Goal: Task Accomplishment & Management: Complete application form

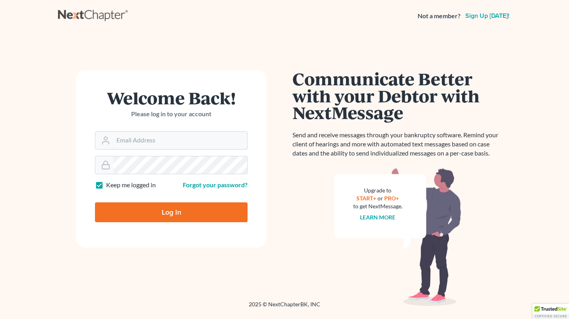
type input "[EMAIL_ADDRESS][DOMAIN_NAME]"
click at [168, 214] on input "Log In" at bounding box center [171, 213] width 152 height 20
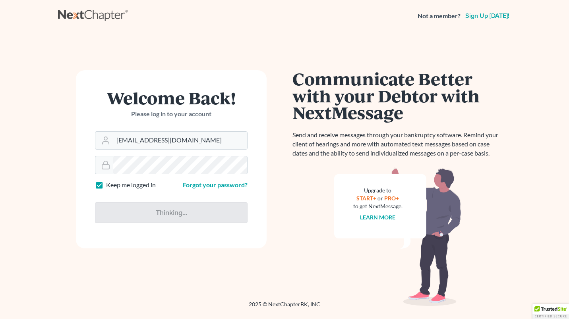
type input "Thinking..."
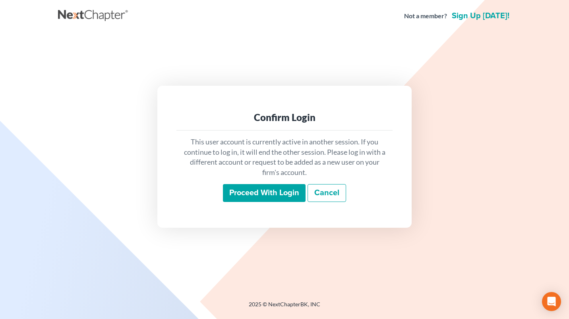
click at [252, 191] on input "Proceed with login" at bounding box center [264, 193] width 83 height 18
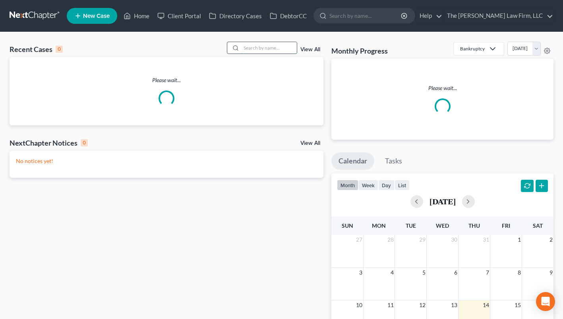
click at [295, 43] on input "search" at bounding box center [269, 48] width 56 height 12
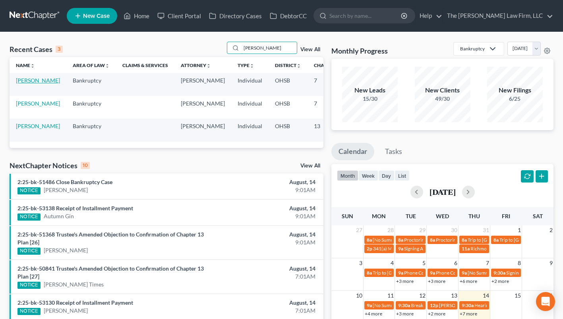
type input "[PERSON_NAME]"
click at [23, 83] on link "[PERSON_NAME]" at bounding box center [38, 80] width 44 height 7
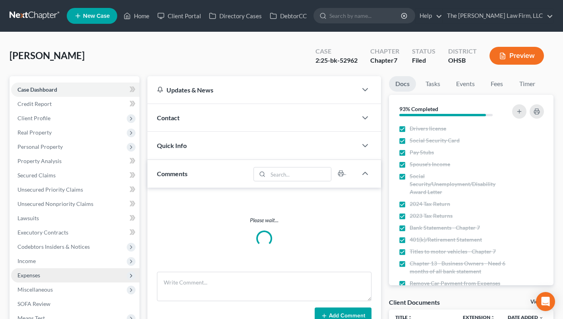
scroll to position [119, 0]
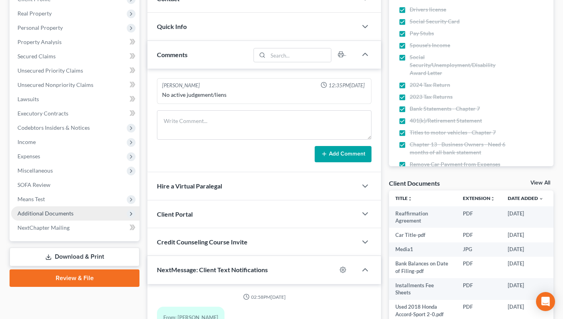
click at [46, 211] on span "Additional Documents" at bounding box center [45, 213] width 56 height 7
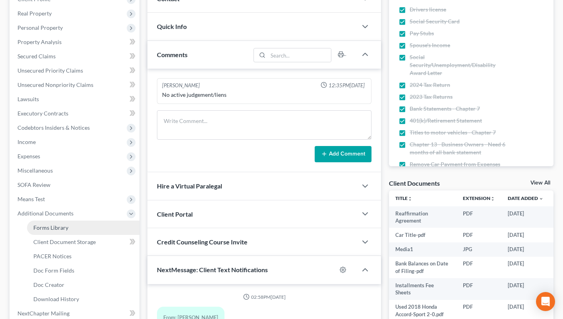
scroll to position [134, 0]
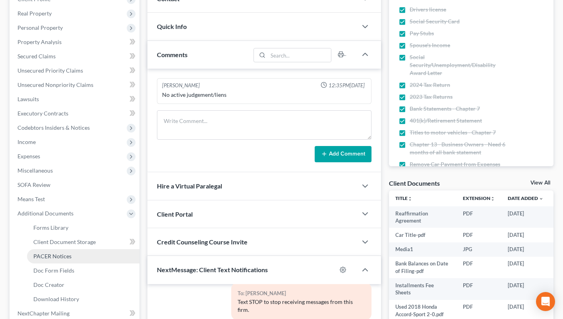
click at [50, 252] on link "PACER Notices" at bounding box center [83, 256] width 112 height 14
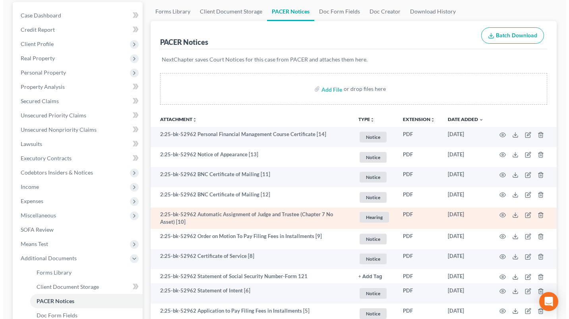
scroll to position [79, 0]
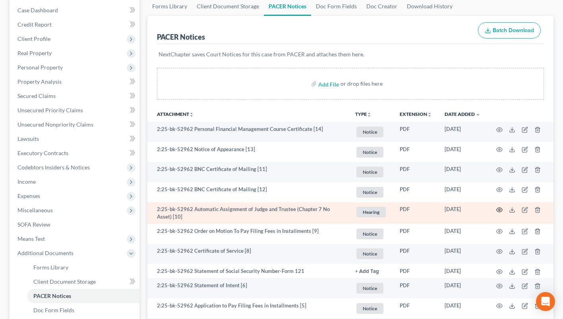
click at [499, 208] on icon "button" at bounding box center [499, 210] width 6 height 4
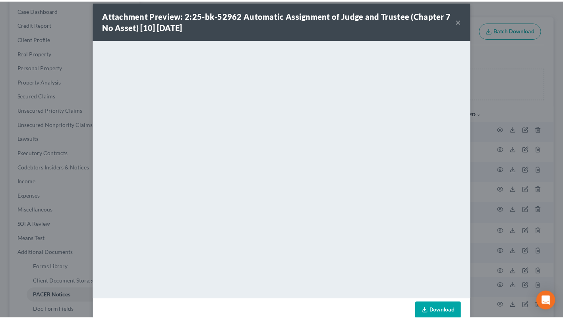
scroll to position [0, 0]
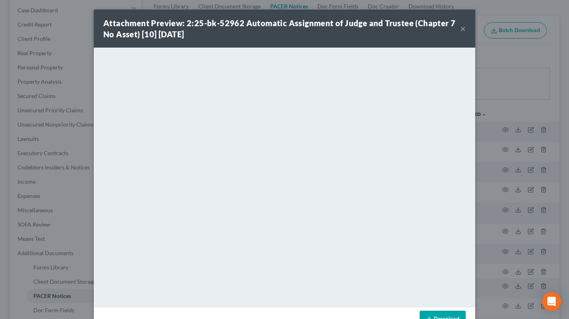
click at [460, 28] on button "×" at bounding box center [463, 29] width 6 height 10
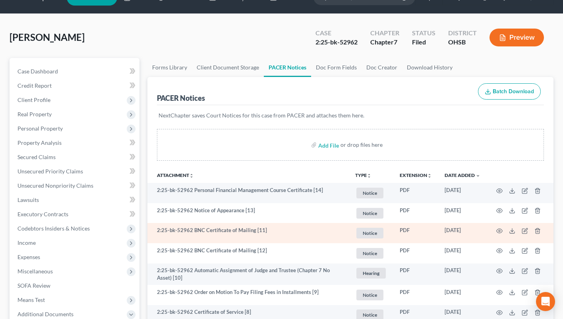
scroll to position [40, 0]
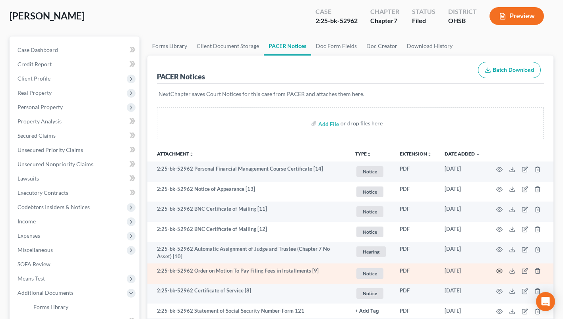
click at [501, 268] on icon "button" at bounding box center [499, 271] width 6 height 6
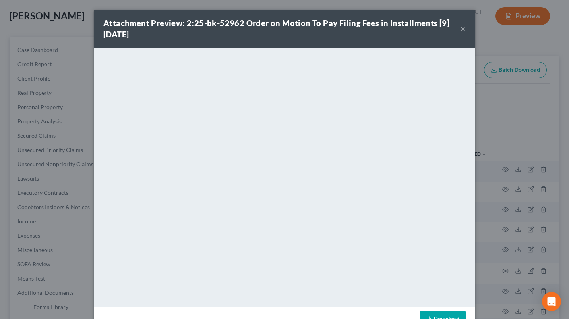
click at [460, 25] on button "×" at bounding box center [463, 29] width 6 height 10
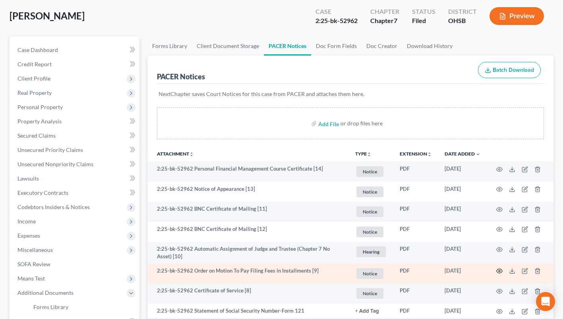
click at [500, 270] on circle "button" at bounding box center [499, 271] width 2 height 2
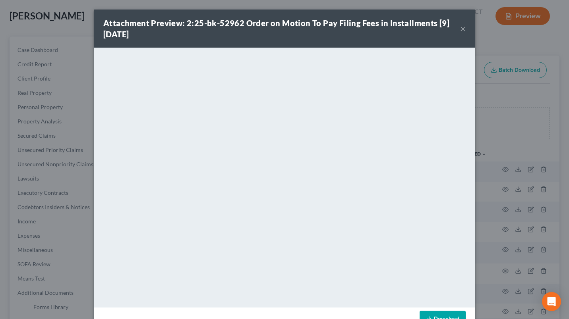
click at [460, 29] on button "×" at bounding box center [463, 29] width 6 height 10
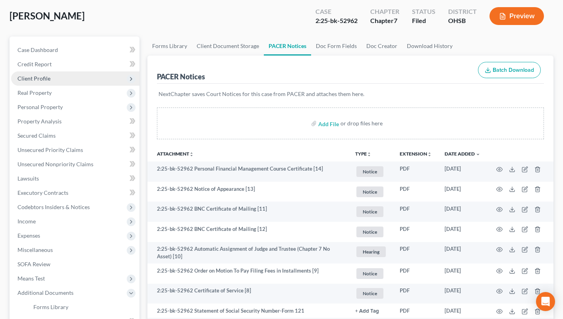
click at [33, 78] on span "Client Profile" at bounding box center [33, 78] width 33 height 7
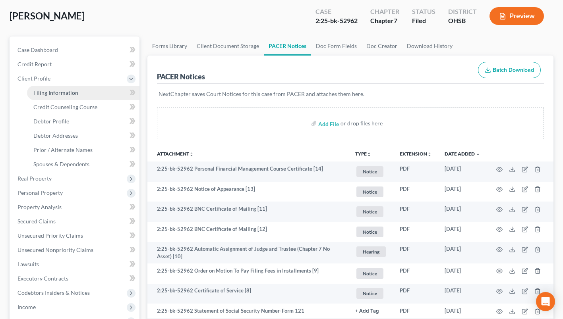
click at [61, 92] on span "Filing Information" at bounding box center [55, 92] width 45 height 7
select select "1"
select select "0"
select select "36"
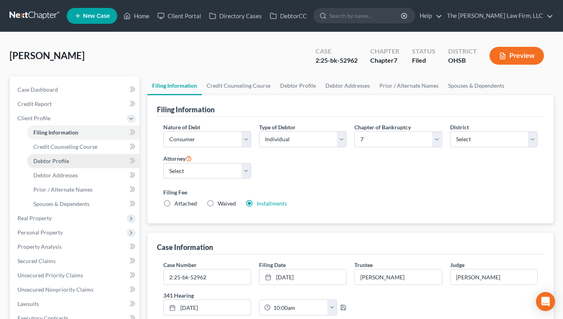
click at [74, 165] on link "Debtor Profile" at bounding box center [83, 161] width 112 height 14
select select "3"
select select "0"
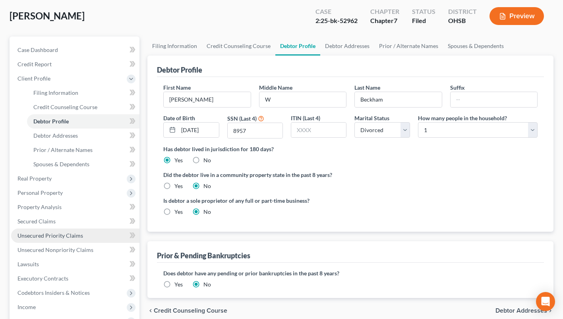
click at [85, 236] on link "Unsecured Priority Claims" at bounding box center [75, 236] width 128 height 14
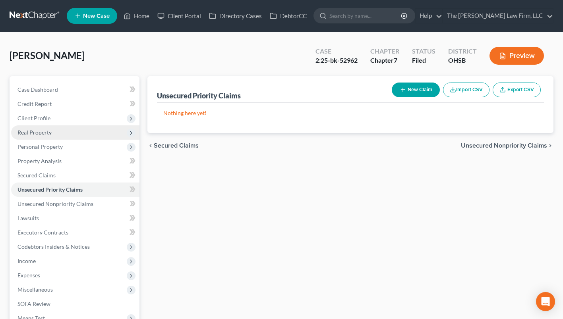
click at [32, 129] on span "Real Property" at bounding box center [34, 132] width 34 height 7
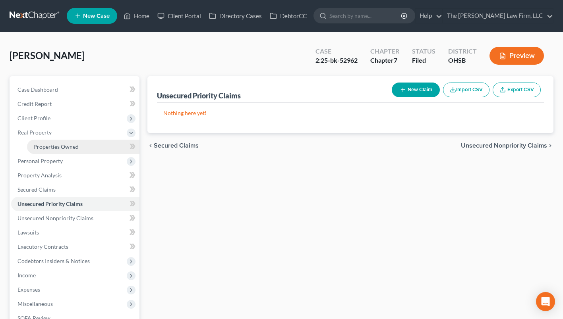
click at [39, 149] on span "Properties Owned" at bounding box center [55, 146] width 45 height 7
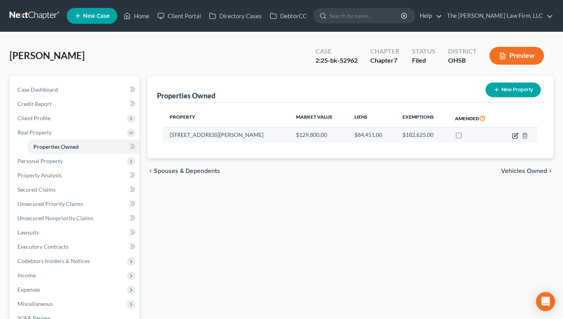
click at [515, 135] on icon "button" at bounding box center [516, 135] width 4 height 4
select select "36"
select select "0"
select select "4"
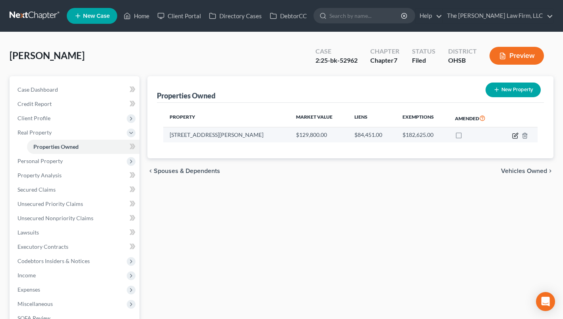
select select "0"
select select "2"
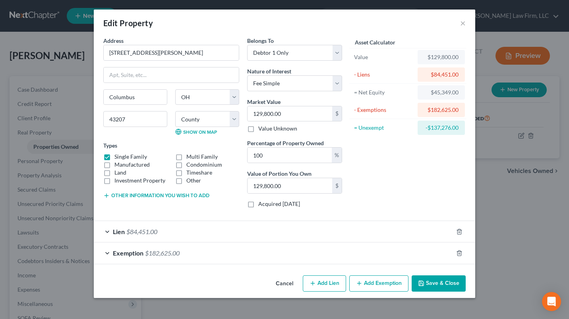
click at [177, 235] on div "Lien $84,451.00" at bounding box center [273, 231] width 359 height 21
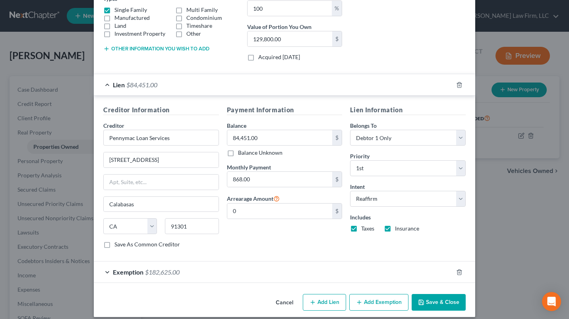
scroll to position [154, 0]
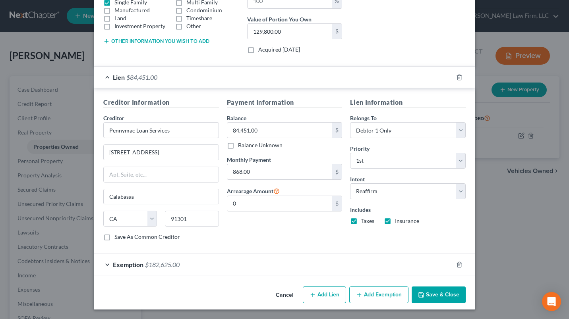
click at [434, 292] on button "Save & Close" at bounding box center [438, 295] width 54 height 17
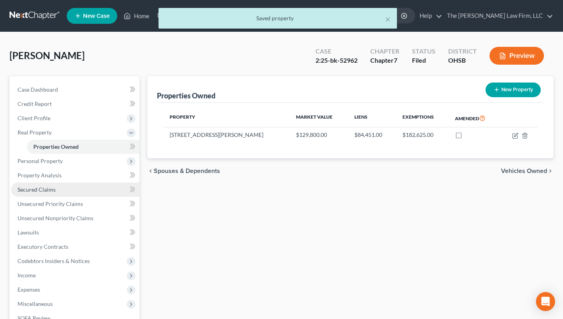
click at [44, 185] on link "Secured Claims" at bounding box center [75, 190] width 128 height 14
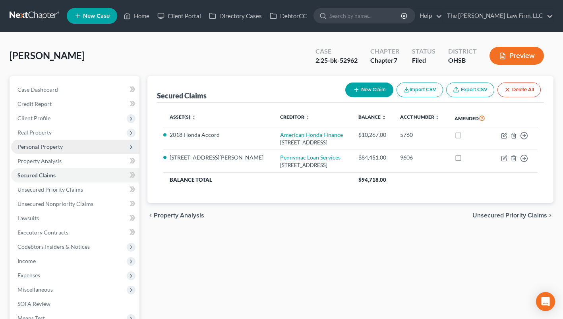
click at [37, 143] on span "Personal Property" at bounding box center [39, 146] width 45 height 7
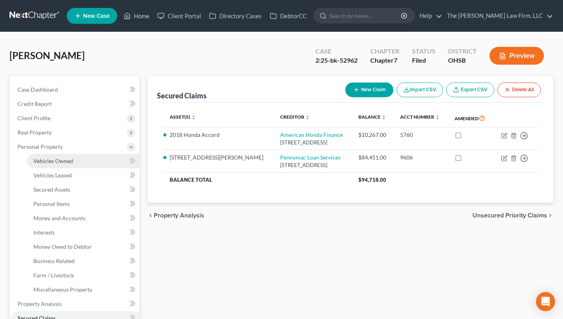
click at [43, 159] on span "Vehicles Owned" at bounding box center [53, 161] width 40 height 7
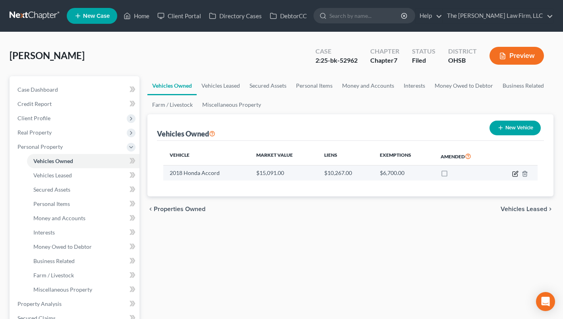
click at [515, 174] on icon "button" at bounding box center [516, 173] width 4 height 4
select select "0"
select select "8"
select select "0"
select select "14"
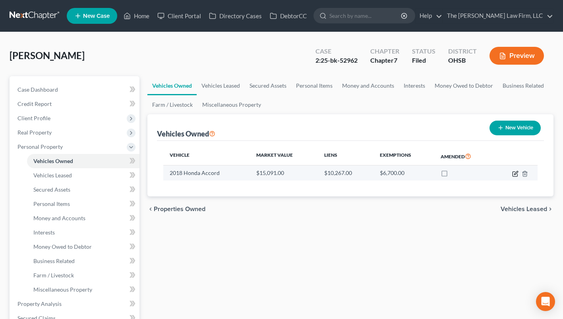
select select "0"
select select "2"
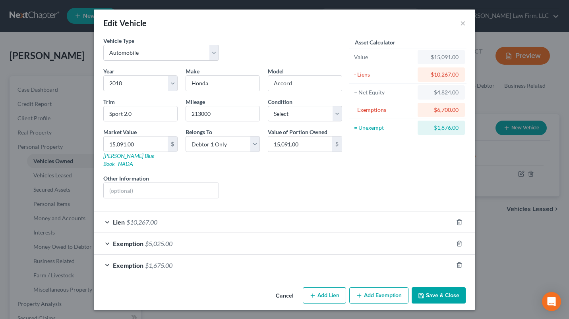
click at [137, 218] on span "$10,267.00" at bounding box center [141, 222] width 31 height 8
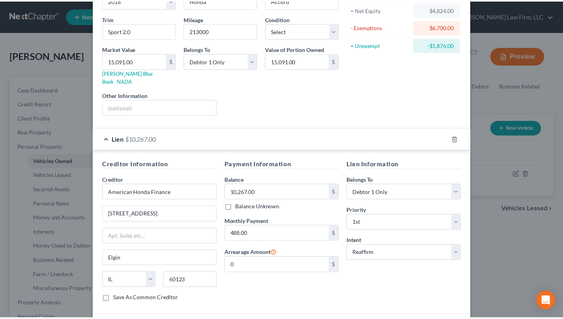
scroll to position [158, 0]
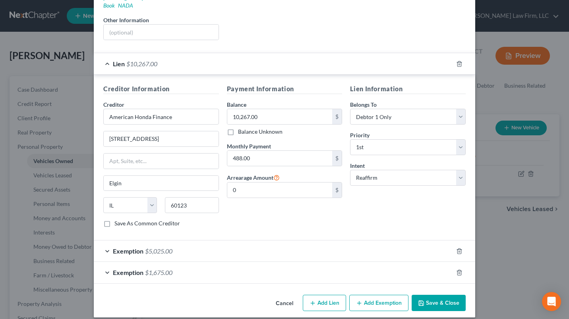
click at [432, 296] on button "Save & Close" at bounding box center [438, 303] width 54 height 17
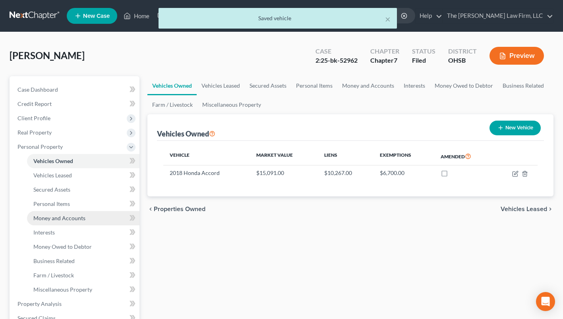
click at [48, 216] on span "Money and Accounts" at bounding box center [59, 218] width 52 height 7
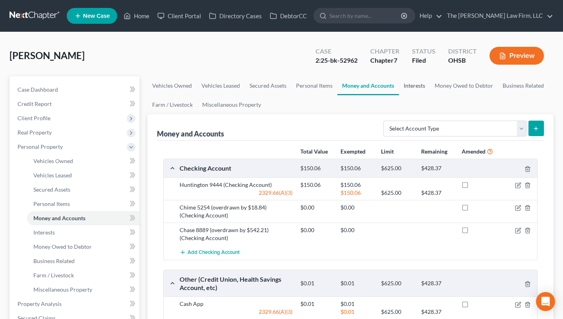
click at [409, 80] on link "Interests" at bounding box center [414, 85] width 31 height 19
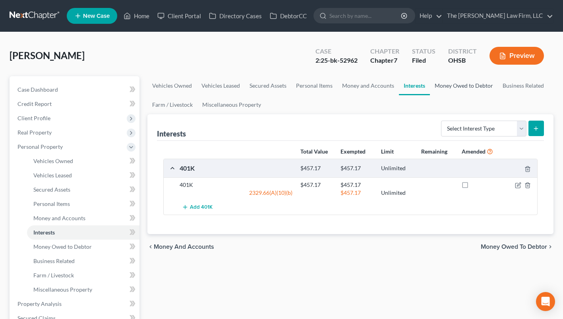
click at [444, 84] on link "Money Owed to Debtor" at bounding box center [464, 85] width 68 height 19
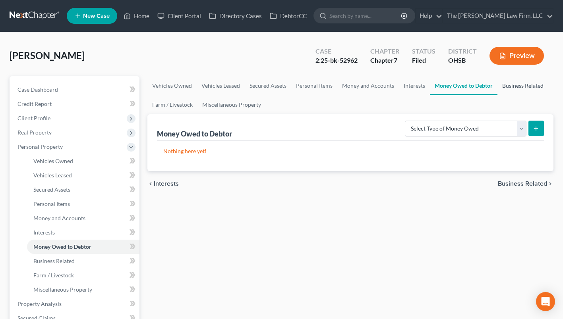
click at [506, 85] on link "Business Related" at bounding box center [522, 85] width 51 height 19
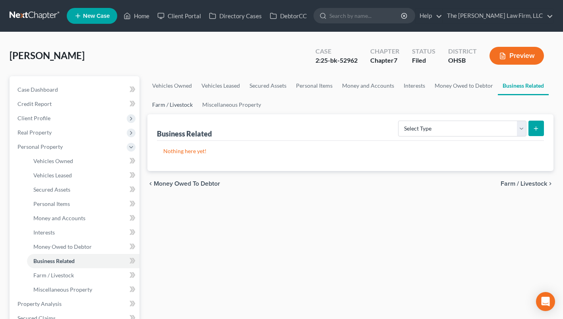
drag, startPoint x: 174, startPoint y: 100, endPoint x: 180, endPoint y: 100, distance: 6.0
click at [175, 100] on link "Farm / Livestock" at bounding box center [172, 104] width 50 height 19
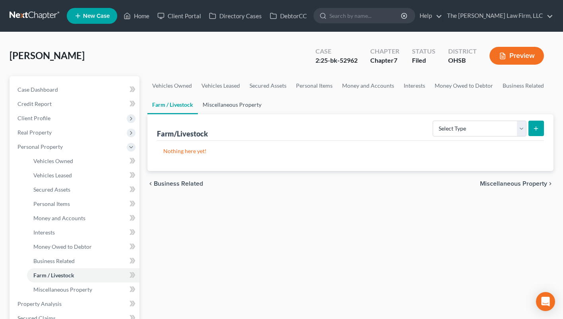
click at [225, 100] on link "Miscellaneous Property" at bounding box center [232, 104] width 68 height 19
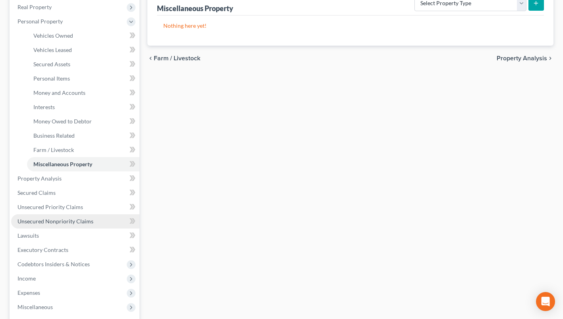
scroll to position [159, 0]
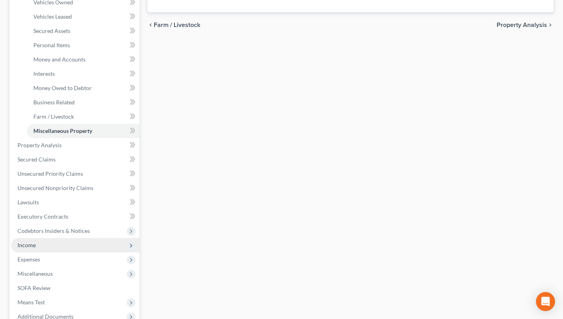
click at [29, 242] on span "Income" at bounding box center [26, 245] width 18 height 7
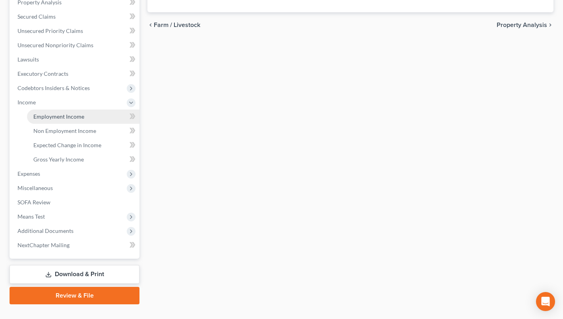
click at [40, 118] on span "Employment Income" at bounding box center [58, 116] width 51 height 7
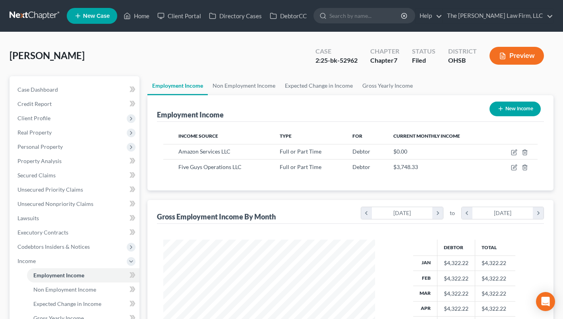
scroll to position [142, 228]
click at [231, 83] on link "Non Employment Income" at bounding box center [244, 85] width 72 height 19
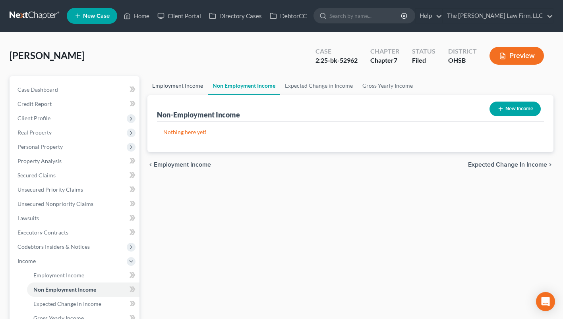
click at [185, 86] on link "Employment Income" at bounding box center [177, 85] width 60 height 19
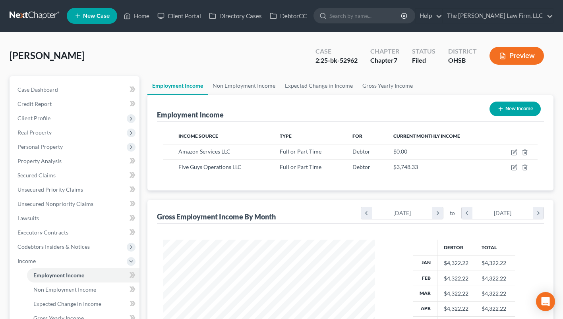
scroll to position [142, 228]
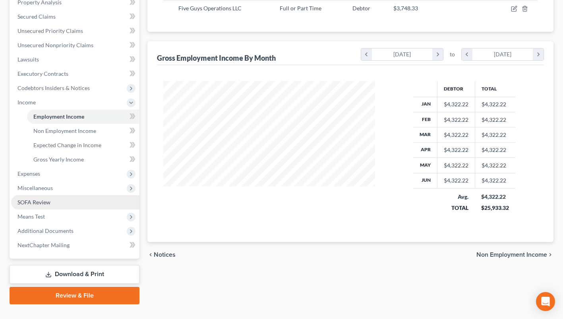
click at [43, 202] on span "SOFA Review" at bounding box center [33, 202] width 33 height 7
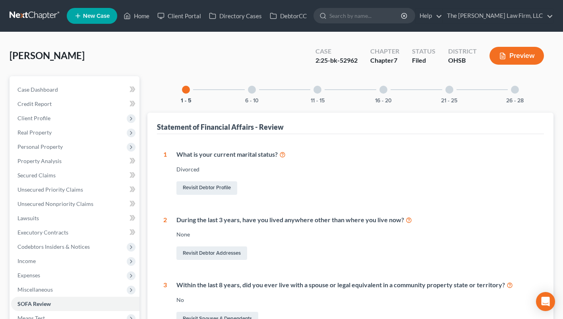
click at [253, 89] on div at bounding box center [252, 90] width 8 height 8
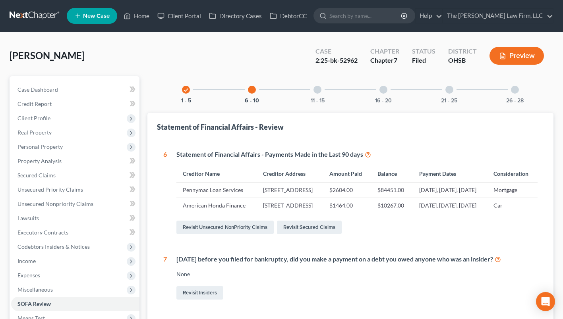
click at [313, 96] on div "11 - 15" at bounding box center [317, 89] width 27 height 27
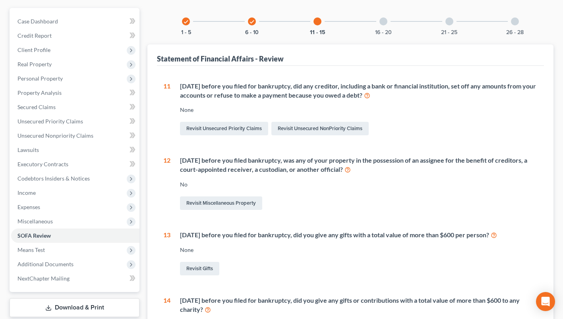
scroll to position [21, 0]
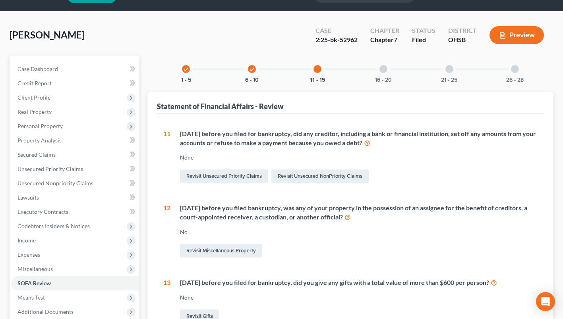
click at [386, 70] on div at bounding box center [383, 69] width 8 height 8
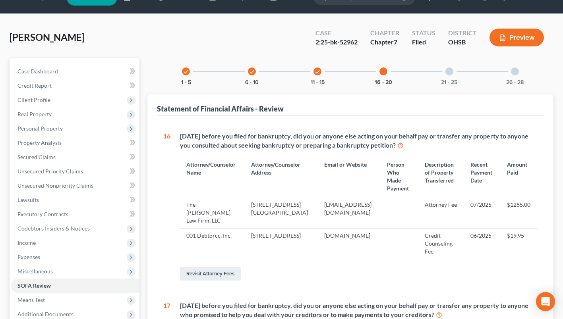
scroll to position [0, 0]
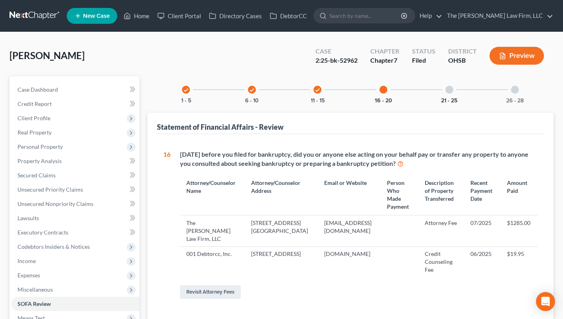
click at [444, 98] on button "21 - 25" at bounding box center [449, 101] width 16 height 6
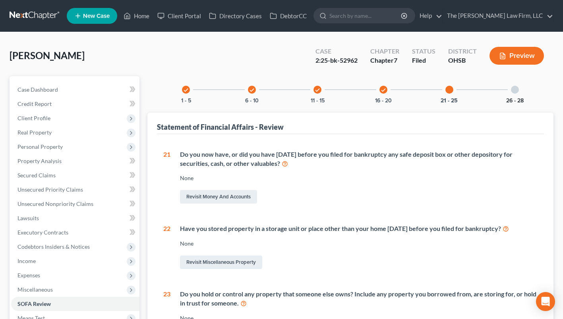
click at [511, 100] on button "26 - 28" at bounding box center [514, 101] width 17 height 6
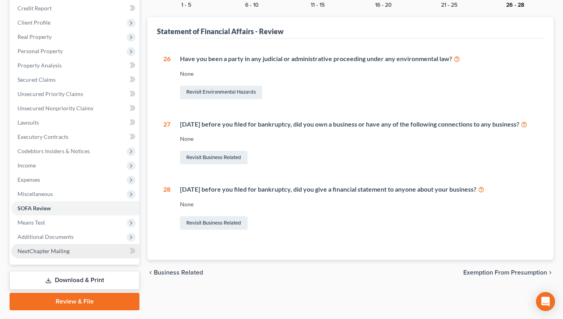
scroll to position [116, 0]
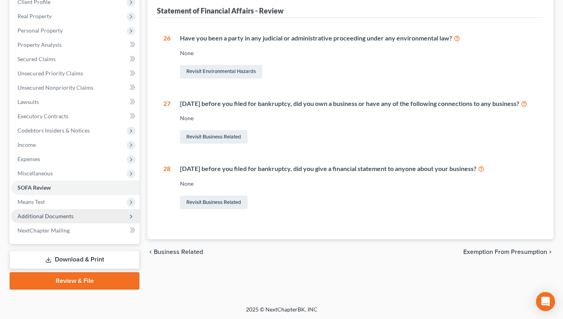
click at [56, 214] on span "Additional Documents" at bounding box center [45, 216] width 56 height 7
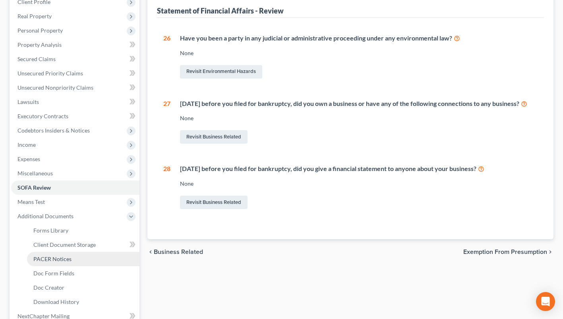
click at [67, 262] on link "PACER Notices" at bounding box center [83, 259] width 112 height 14
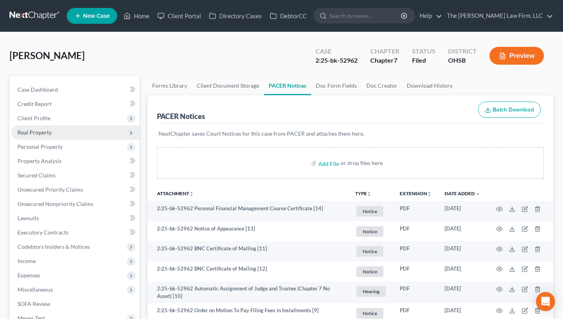
click at [27, 130] on span "Real Property" at bounding box center [34, 132] width 34 height 7
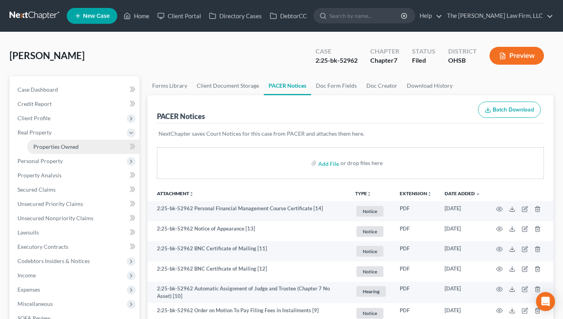
click at [40, 145] on span "Properties Owned" at bounding box center [55, 146] width 45 height 7
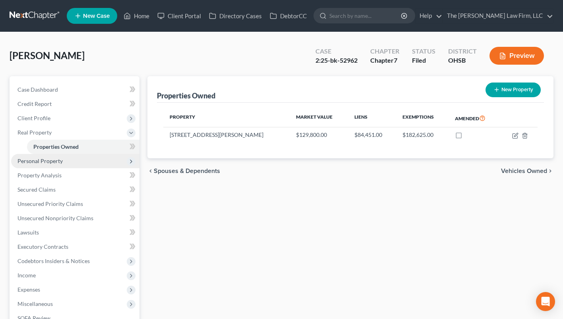
click at [54, 162] on span "Personal Property" at bounding box center [39, 161] width 45 height 7
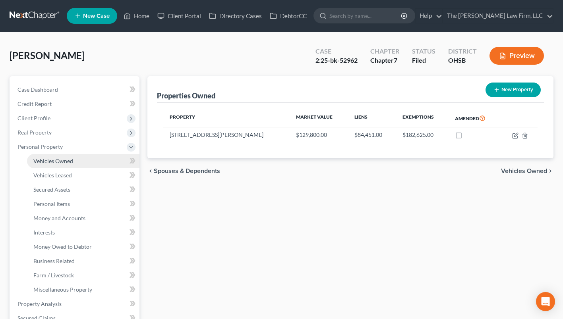
click at [57, 166] on link "Vehicles Owned" at bounding box center [83, 161] width 112 height 14
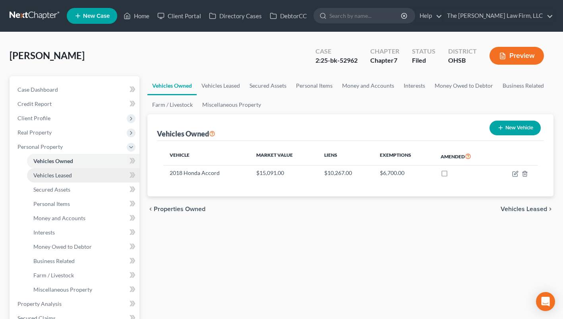
click at [57, 172] on span "Vehicles Leased" at bounding box center [52, 175] width 39 height 7
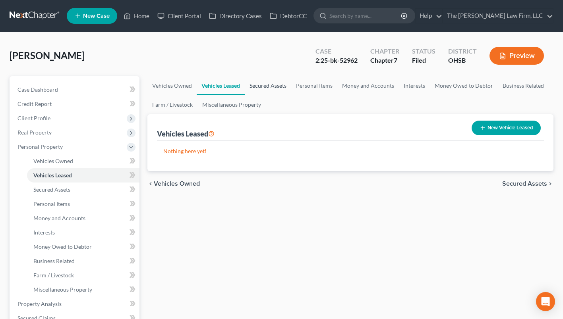
click at [279, 80] on link "Secured Assets" at bounding box center [268, 85] width 46 height 19
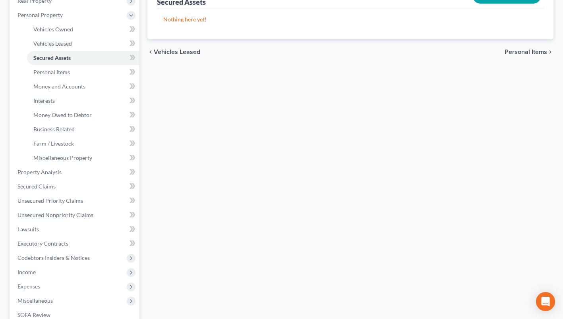
scroll to position [61, 0]
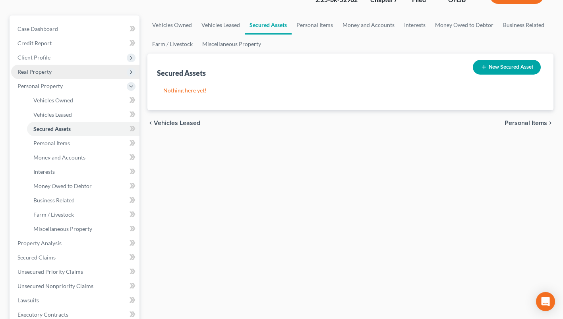
click at [42, 73] on span "Real Property" at bounding box center [34, 71] width 34 height 7
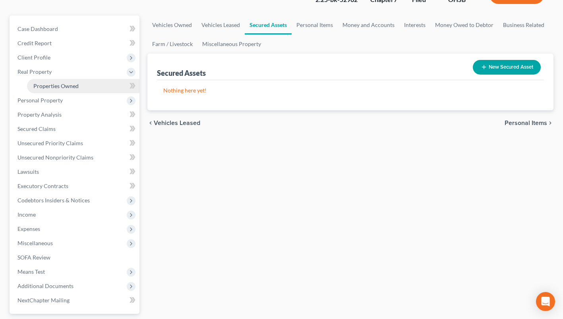
click at [47, 84] on span "Properties Owned" at bounding box center [55, 86] width 45 height 7
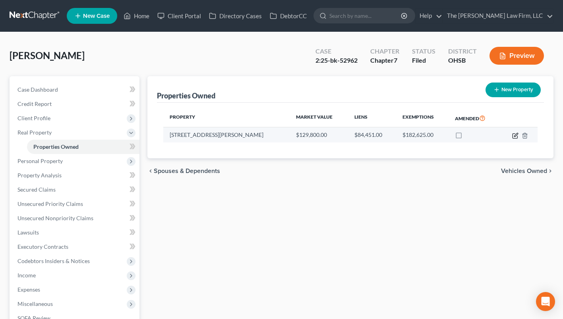
click at [517, 134] on icon "button" at bounding box center [516, 135] width 4 height 4
select select "36"
select select "24"
select select "0"
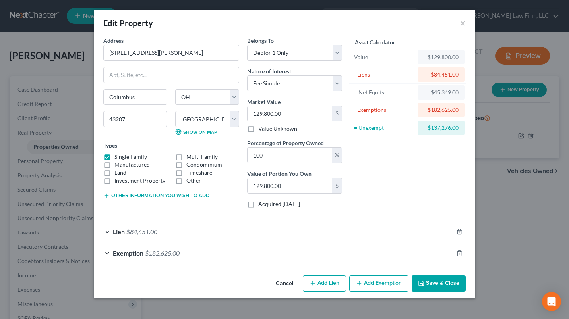
click at [175, 230] on div "Lien $84,451.00" at bounding box center [273, 231] width 359 height 21
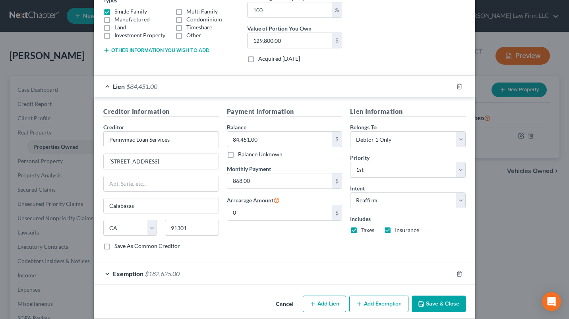
scroll to position [154, 0]
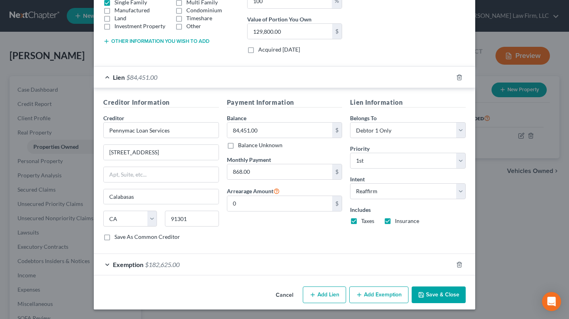
click at [433, 291] on button "Save & Close" at bounding box center [438, 295] width 54 height 17
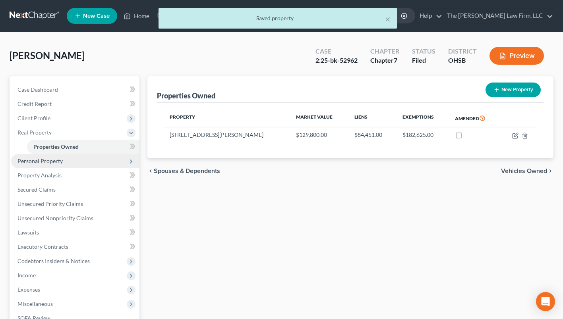
click at [54, 160] on span "Personal Property" at bounding box center [39, 161] width 45 height 7
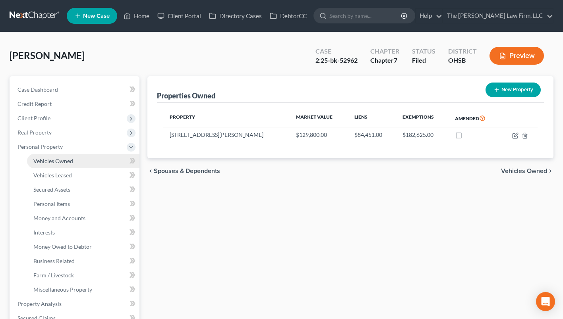
click at [54, 163] on span "Vehicles Owned" at bounding box center [53, 161] width 40 height 7
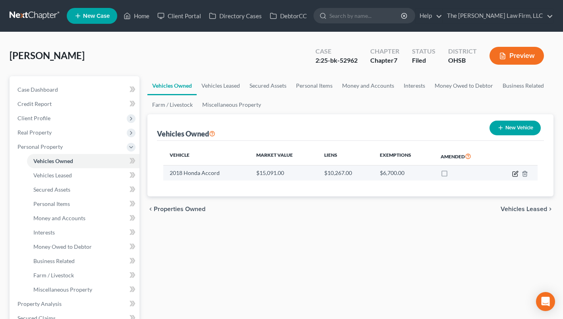
click at [513, 174] on icon "button" at bounding box center [515, 174] width 6 height 6
select select "0"
select select "8"
select select "0"
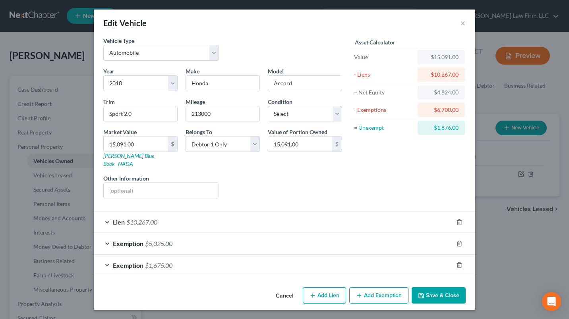
click at [160, 214] on div "Lien $10,267.00" at bounding box center [273, 222] width 359 height 21
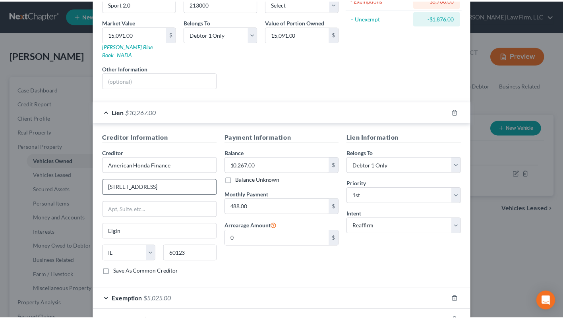
scroll to position [158, 0]
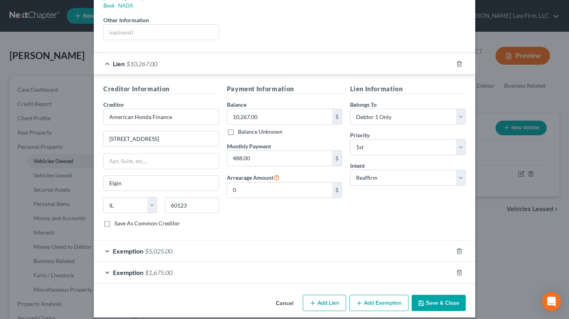
click at [434, 295] on button "Save & Close" at bounding box center [438, 303] width 54 height 17
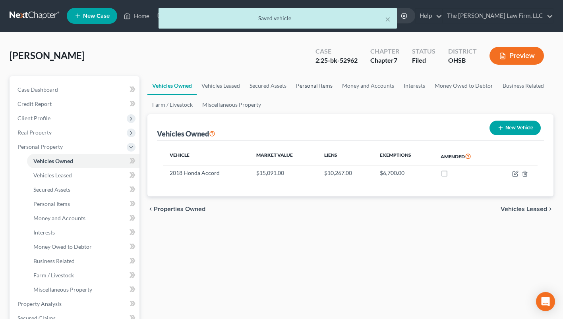
click at [314, 90] on link "Personal Items" at bounding box center [314, 85] width 46 height 19
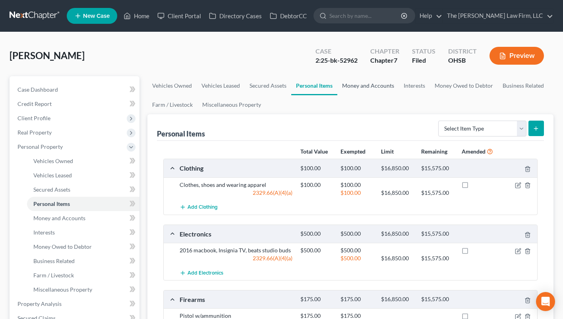
click at [355, 91] on link "Money and Accounts" at bounding box center [368, 85] width 62 height 19
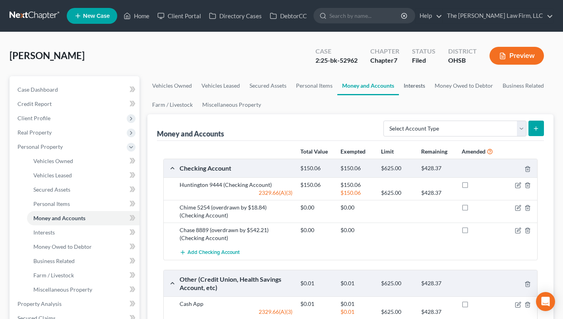
click at [417, 88] on link "Interests" at bounding box center [414, 85] width 31 height 19
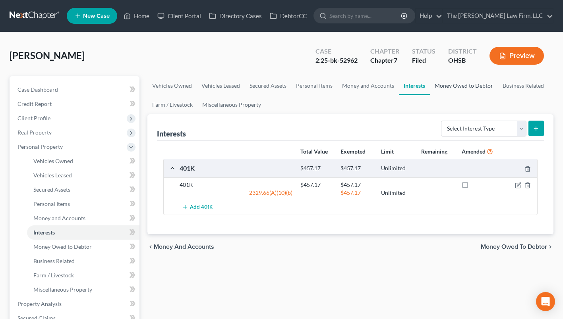
click at [450, 88] on link "Money Owed to Debtor" at bounding box center [464, 85] width 68 height 19
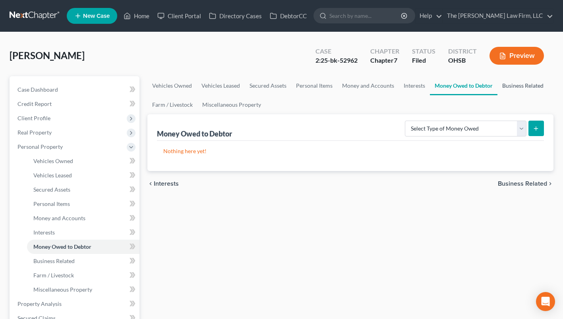
click at [520, 87] on link "Business Related" at bounding box center [522, 85] width 51 height 19
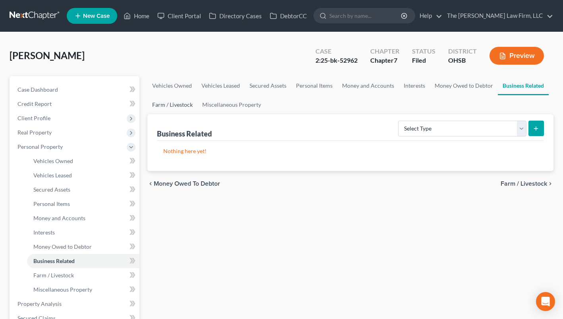
click at [184, 102] on link "Farm / Livestock" at bounding box center [172, 104] width 50 height 19
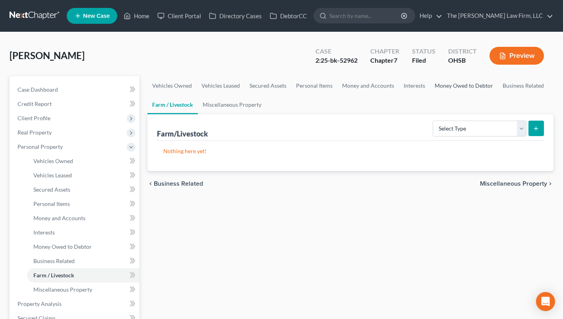
click at [447, 87] on link "Money Owed to Debtor" at bounding box center [464, 85] width 68 height 19
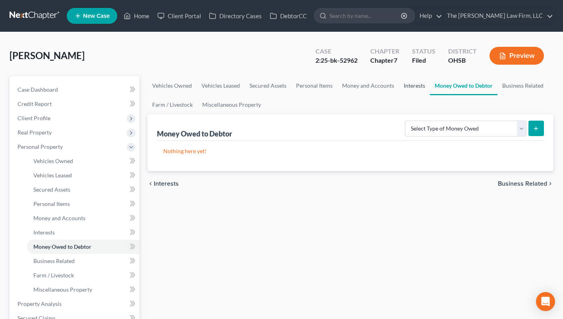
click at [420, 87] on link "Interests" at bounding box center [414, 85] width 31 height 19
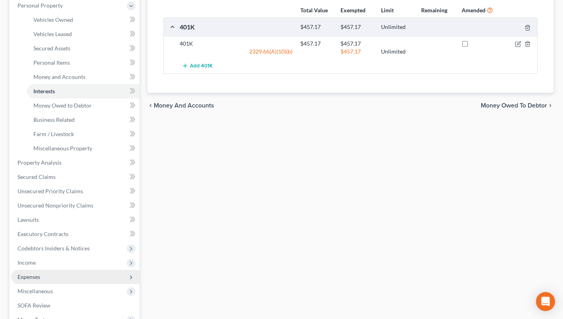
scroll to position [199, 0]
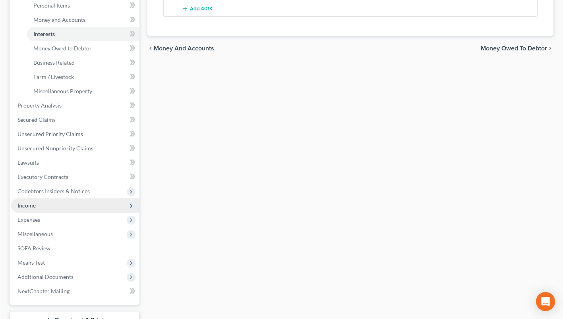
click at [49, 202] on span "Income" at bounding box center [75, 206] width 128 height 14
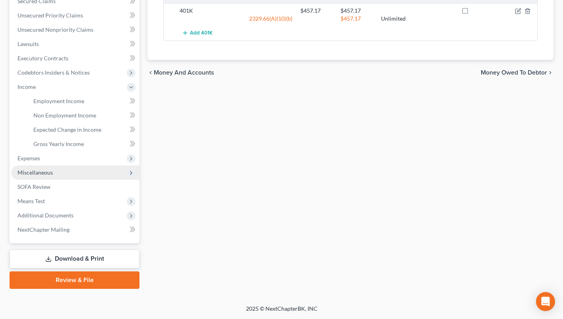
scroll to position [174, 0]
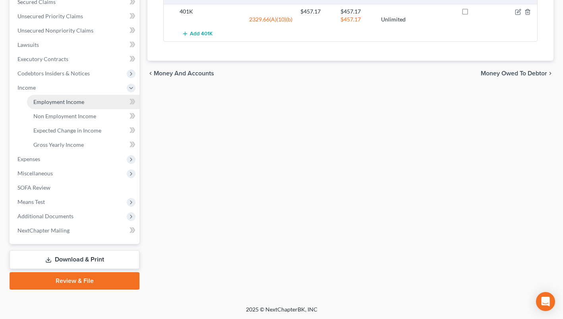
click at [71, 97] on link "Employment Income" at bounding box center [83, 102] width 112 height 14
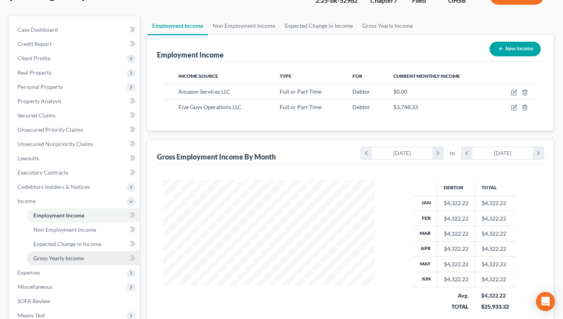
scroll to position [119, 0]
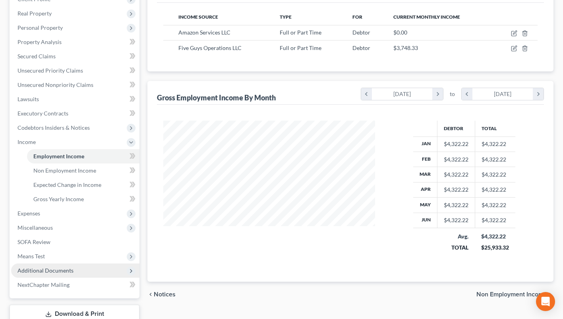
click at [44, 272] on span "Additional Documents" at bounding box center [45, 270] width 56 height 7
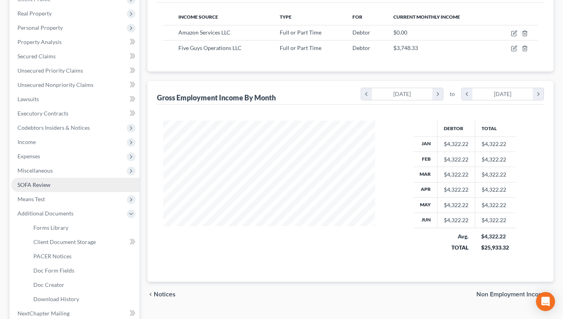
click at [52, 187] on link "SOFA Review" at bounding box center [75, 185] width 128 height 14
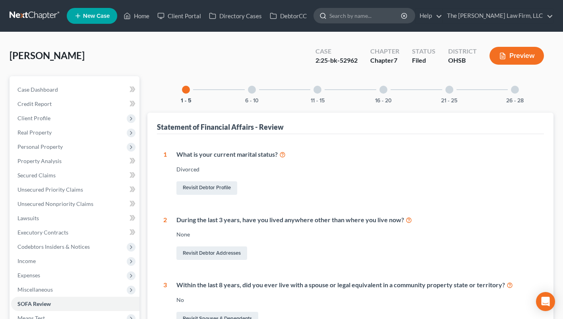
click at [384, 20] on input "search" at bounding box center [365, 15] width 73 height 15
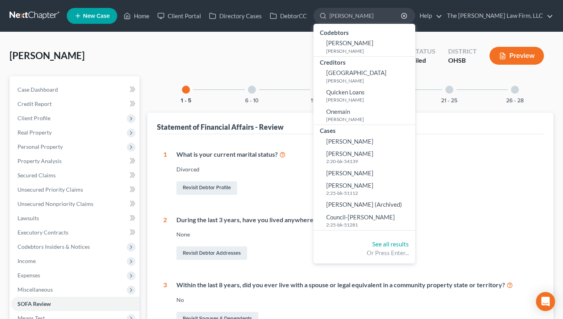
type input "alicia"
click at [72, 49] on div "Beckham, Danile Upgraded" at bounding box center [47, 55] width 75 height 13
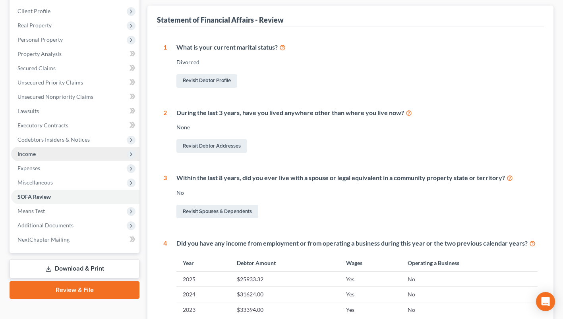
scroll to position [159, 0]
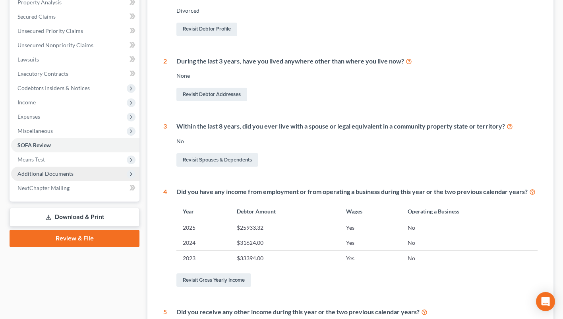
click at [65, 169] on span "Additional Documents" at bounding box center [75, 174] width 128 height 14
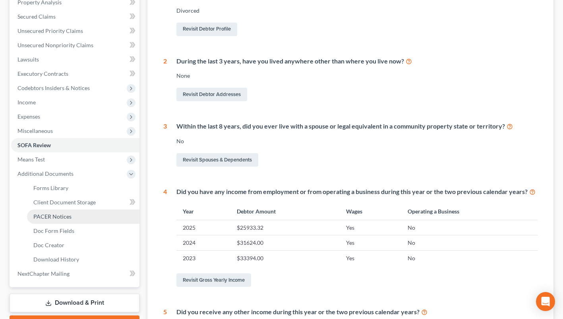
click at [58, 213] on span "PACER Notices" at bounding box center [52, 216] width 38 height 7
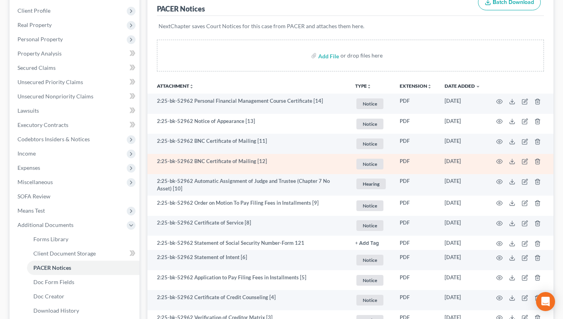
scroll to position [119, 0]
